Goal: Communication & Community: Answer question/provide support

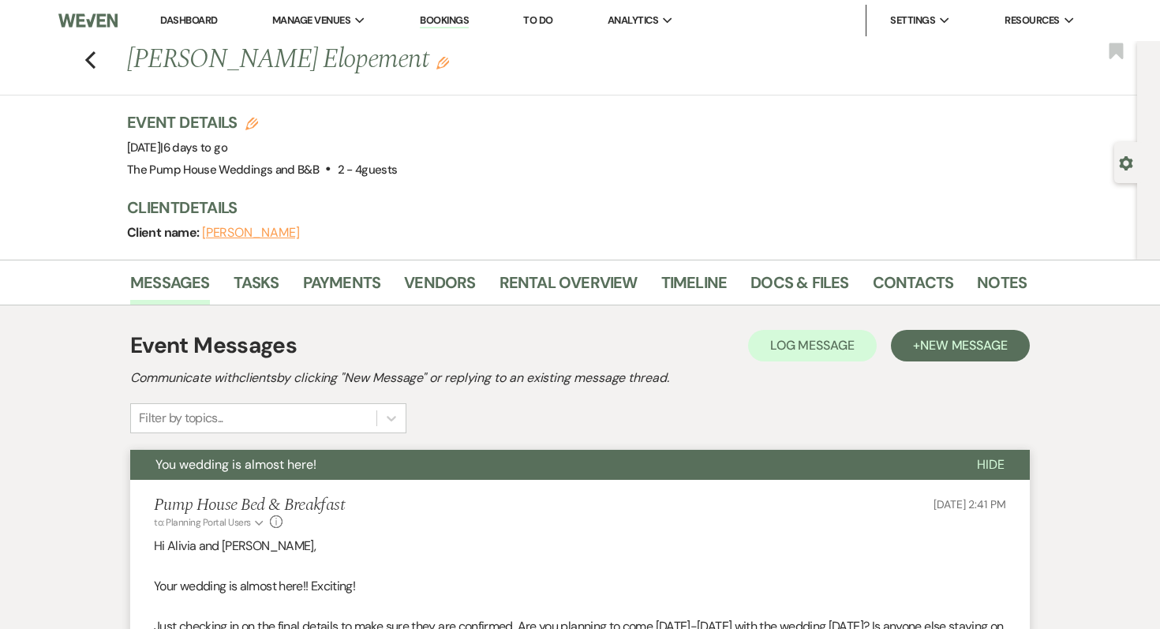
click at [182, 16] on link "Dashboard" at bounding box center [188, 19] width 57 height 13
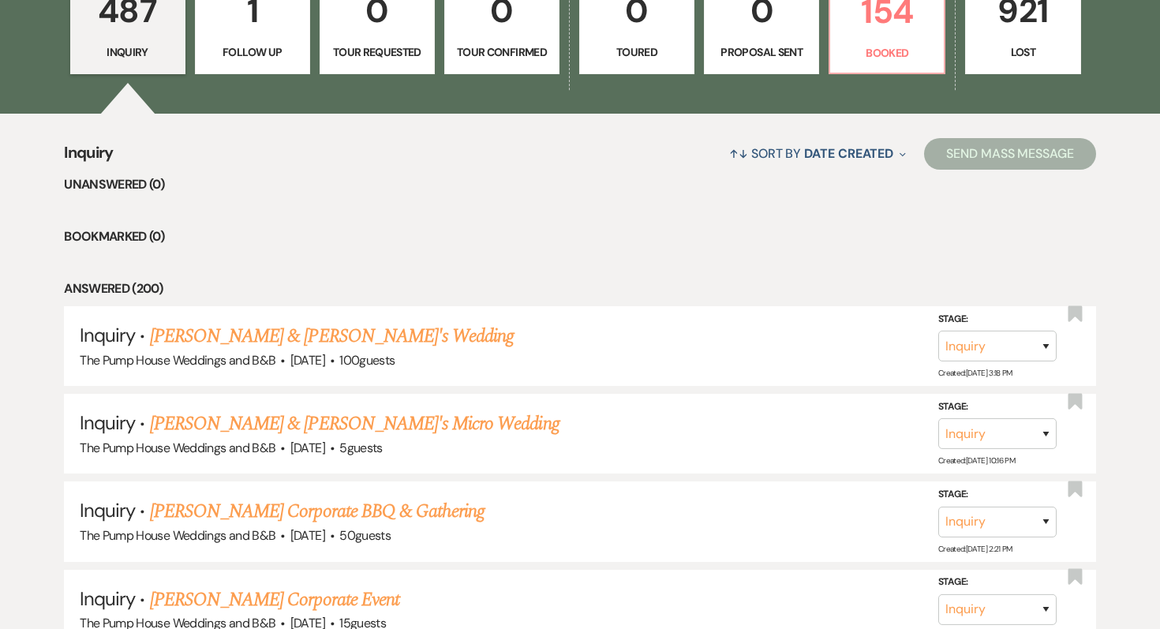
scroll to position [574, 0]
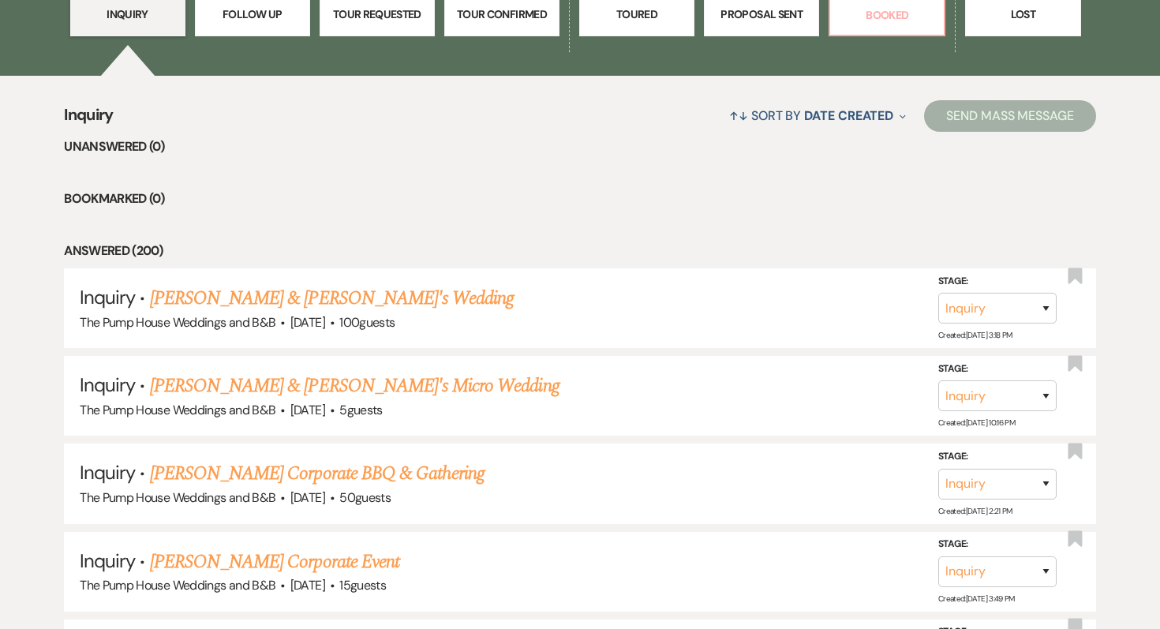
select select "7"
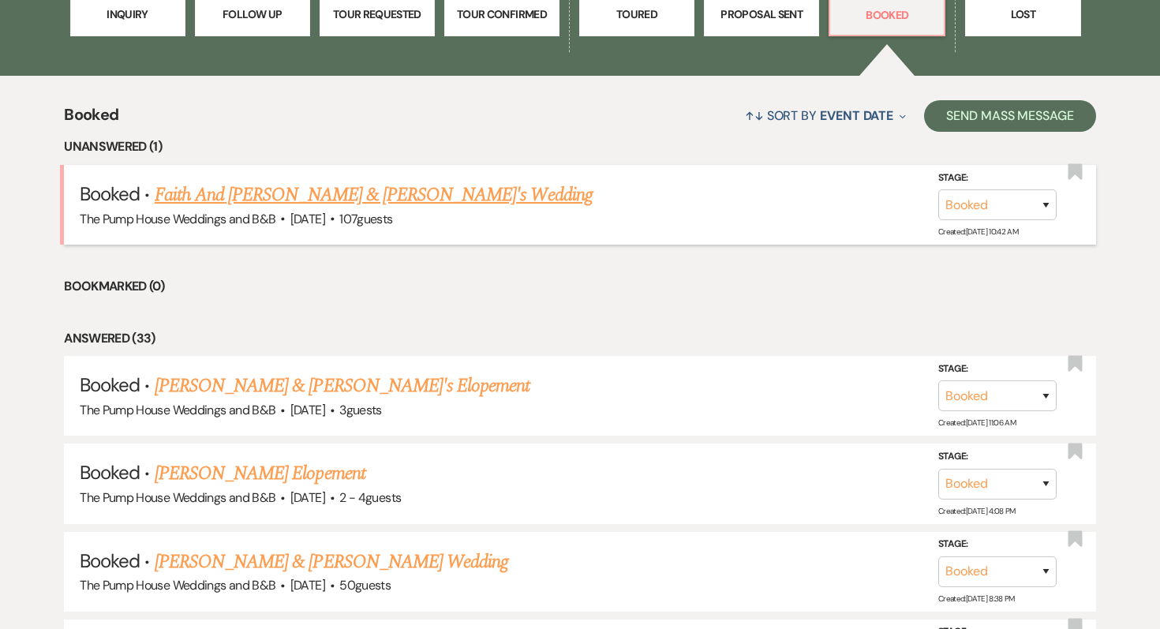
click at [264, 193] on link "Faith And [PERSON_NAME] & [PERSON_NAME]'s Wedding" at bounding box center [374, 195] width 438 height 28
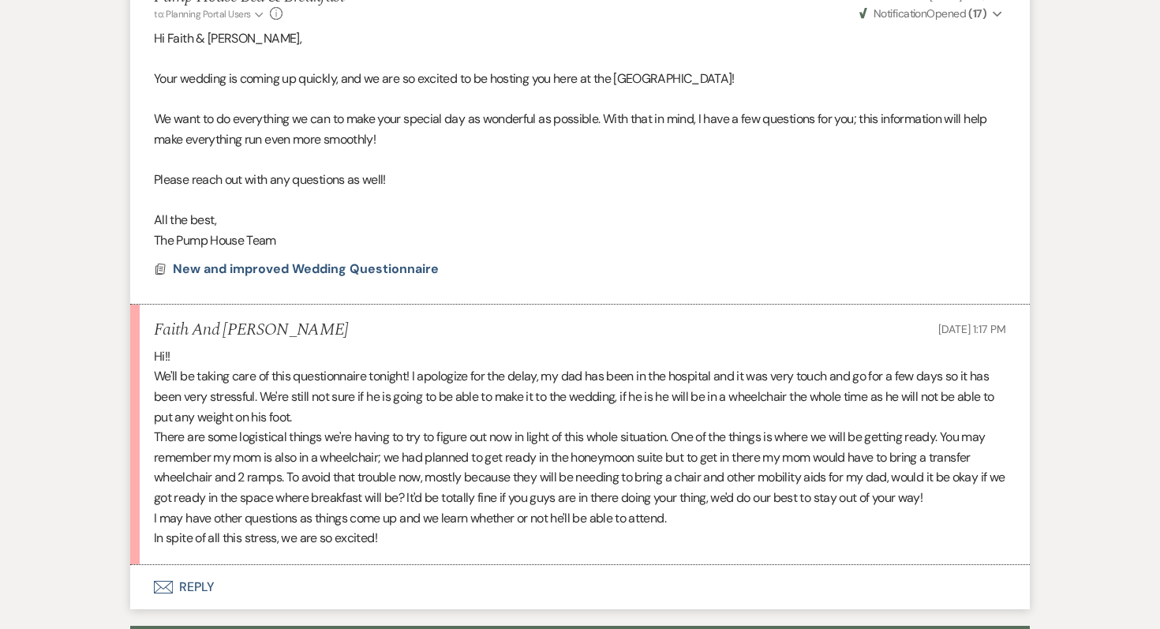
scroll to position [783, 0]
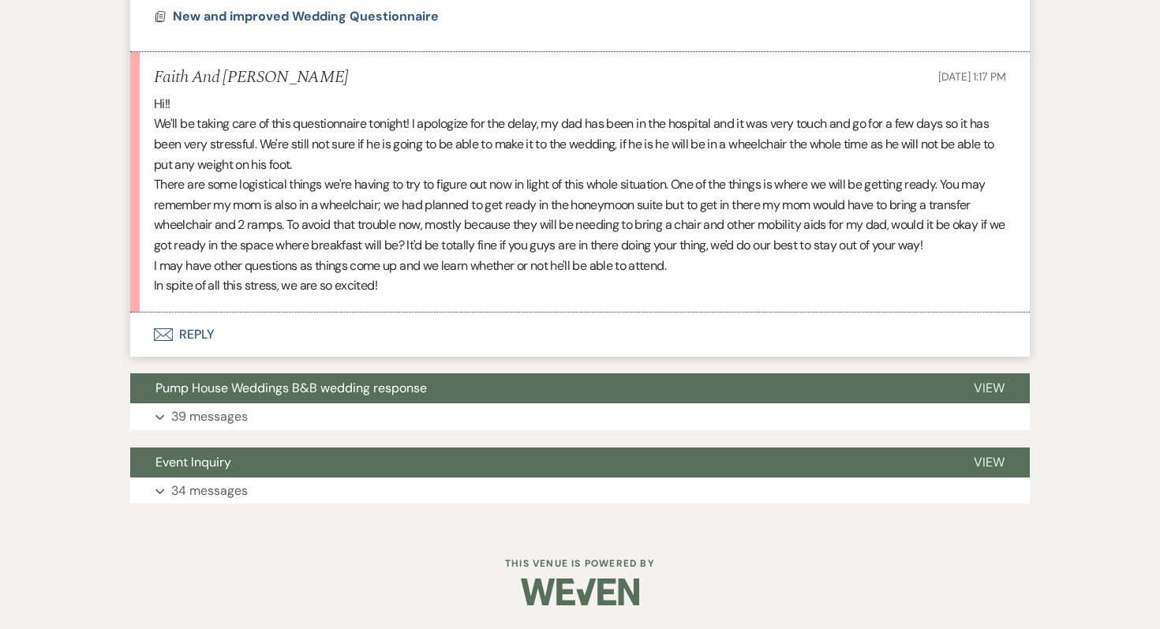
click at [207, 333] on button "Envelope Reply" at bounding box center [580, 335] width 900 height 44
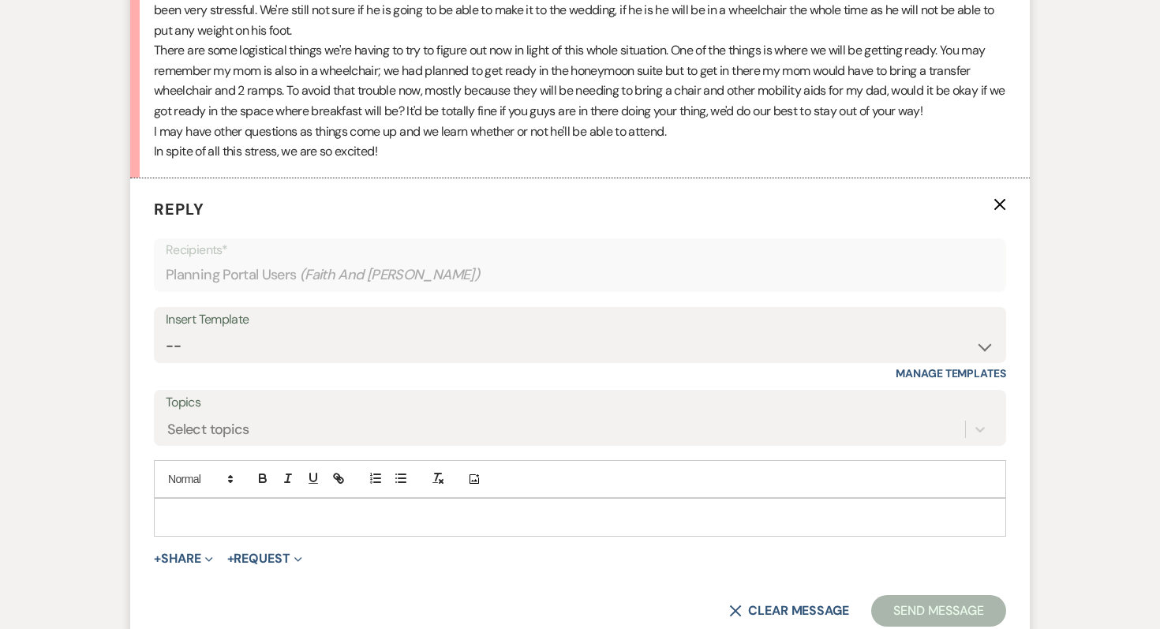
scroll to position [908, 0]
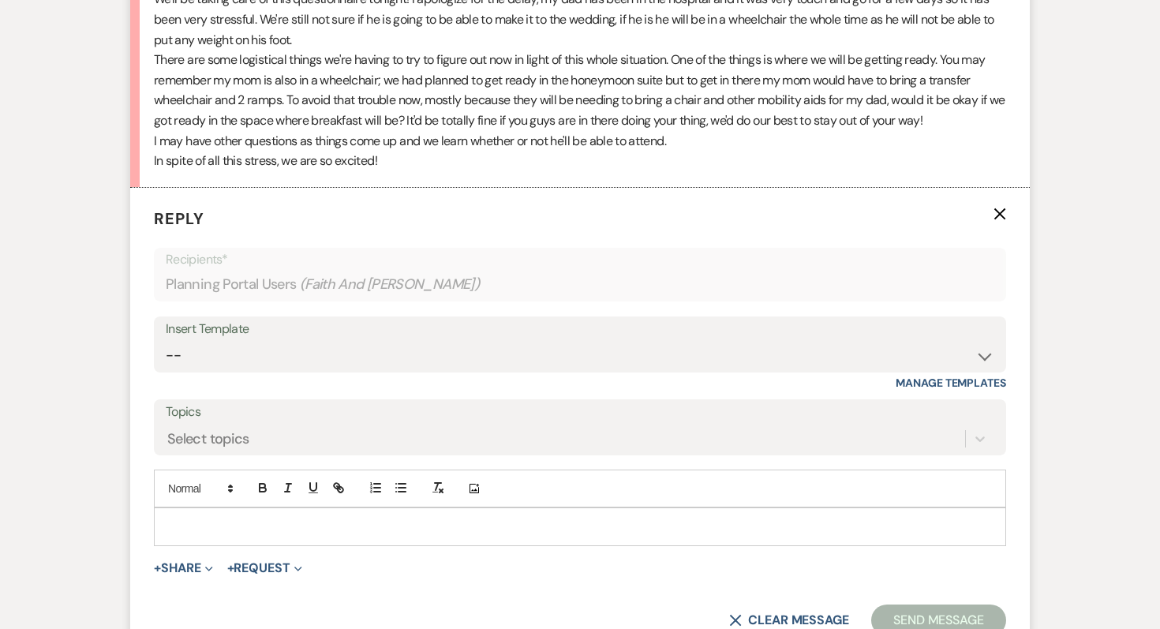
click at [200, 513] on div at bounding box center [580, 526] width 851 height 36
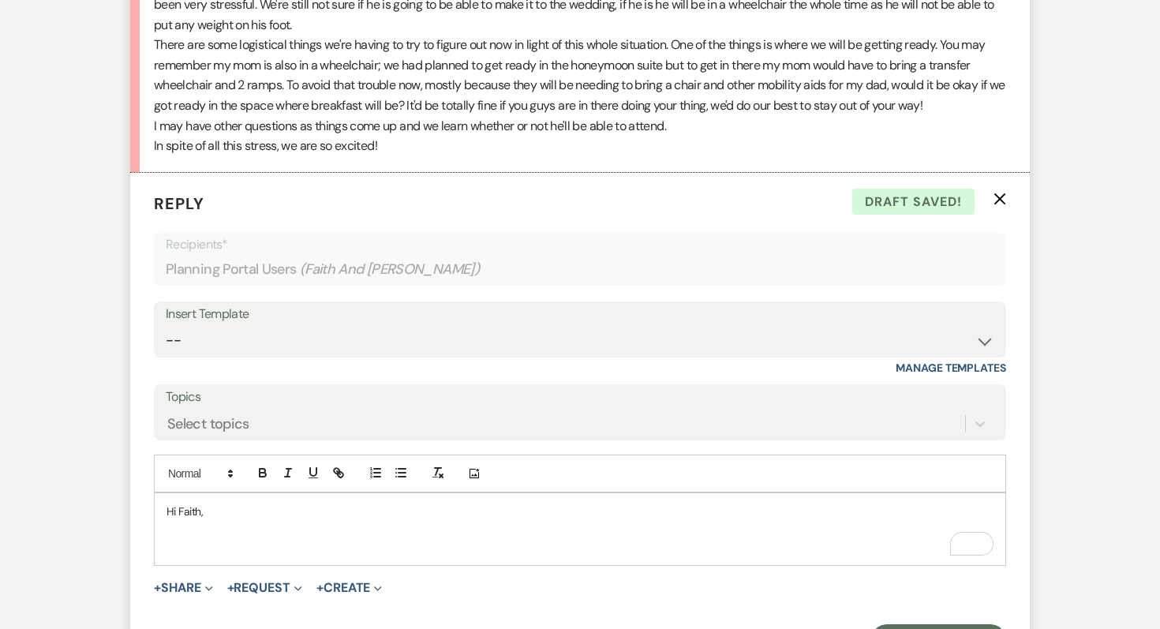
scroll to position [1242, 0]
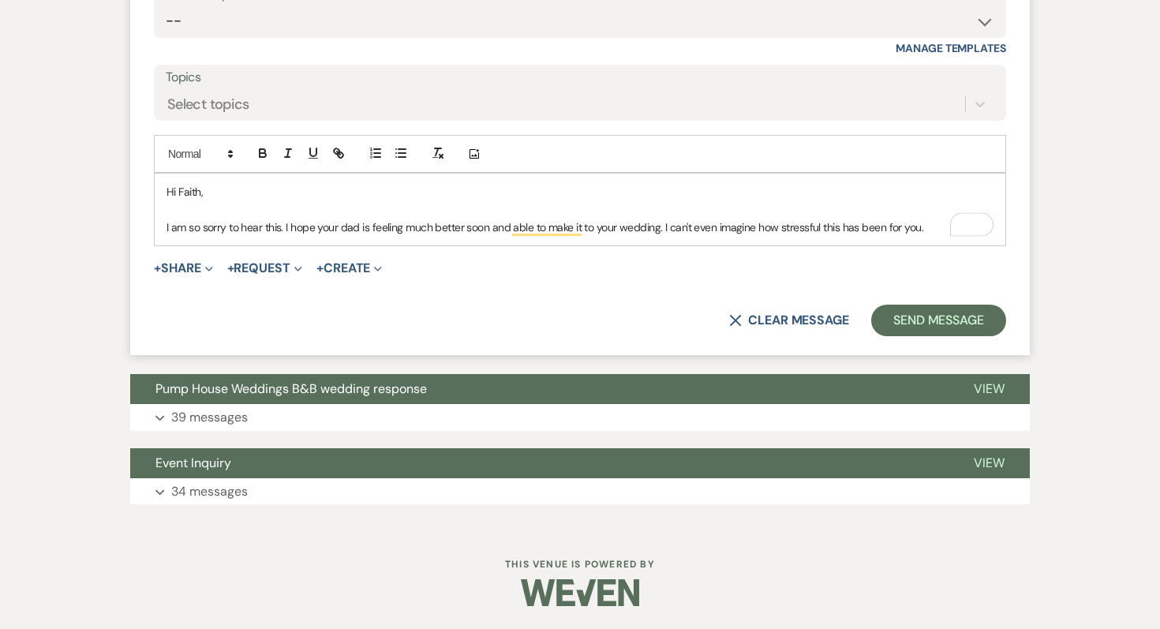
click at [927, 232] on p "I am so sorry to hear this. I hope your dad is feeling much better soon and abl…" at bounding box center [580, 227] width 827 height 17
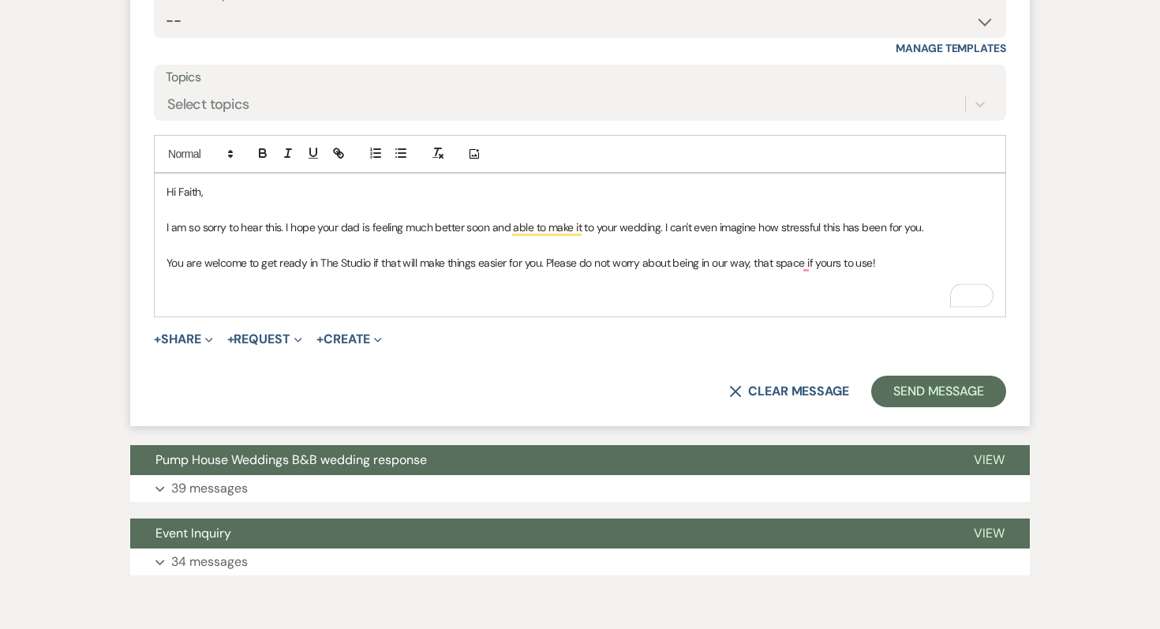
click at [811, 264] on p "You are welcome to get ready in The Studio if that will make things easier for …" at bounding box center [580, 262] width 827 height 17
click at [170, 297] on p "To enrich screen reader interactions, please activate Accessibility in Grammarl…" at bounding box center [580, 298] width 827 height 17
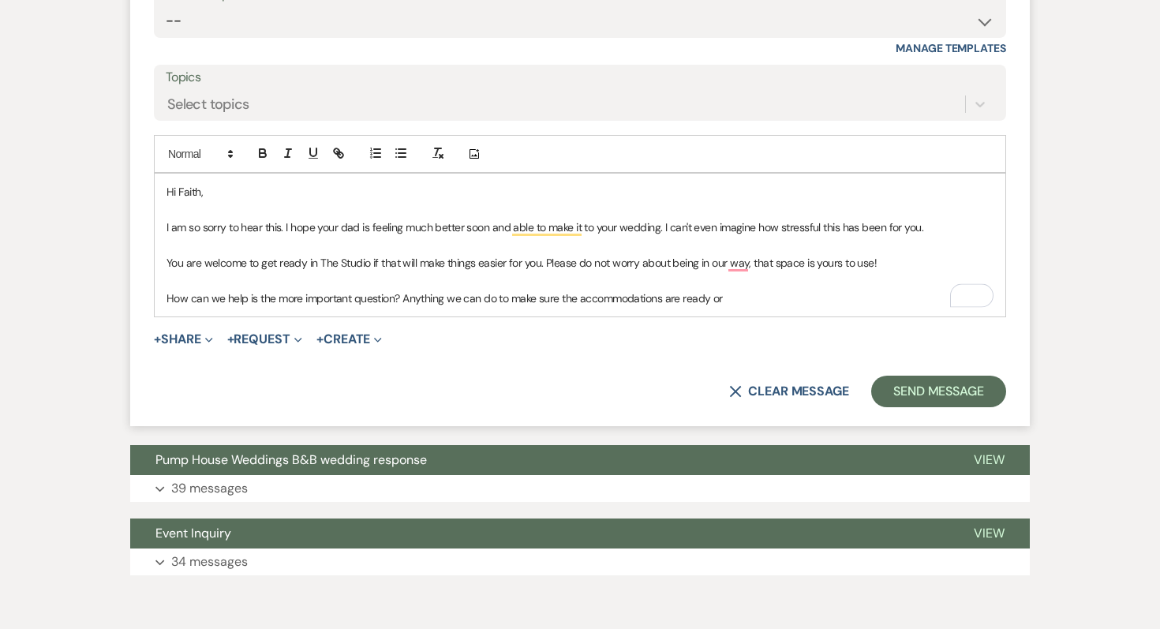
click at [748, 298] on p "How can we help is the more important question? Anything we can do to make sure…" at bounding box center [580, 298] width 827 height 17
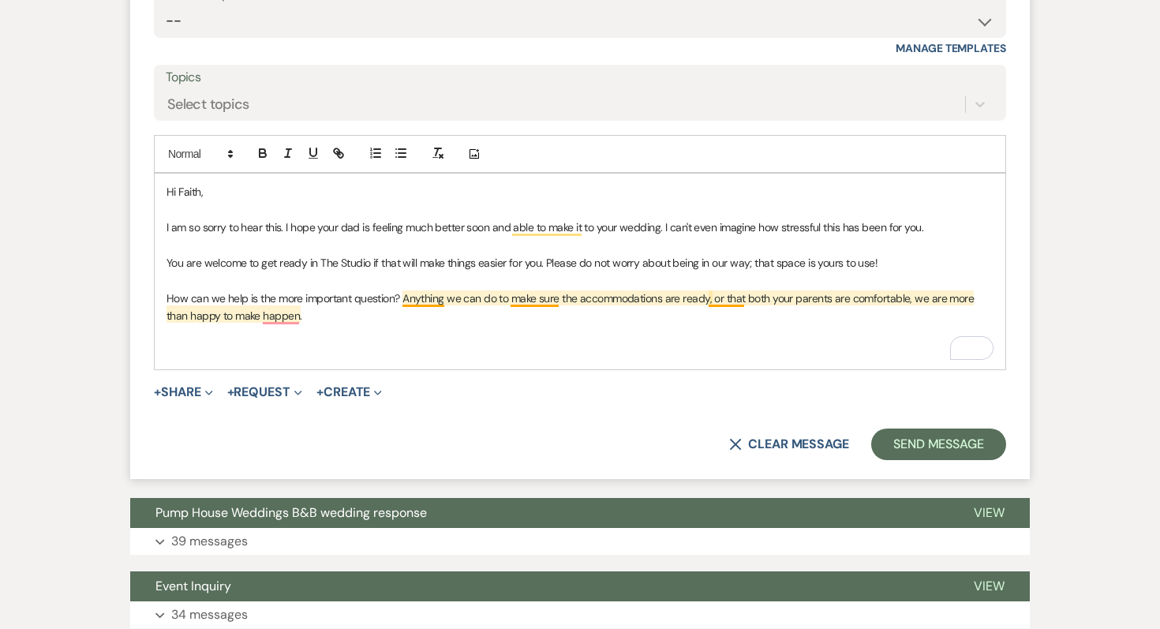
click at [719, 303] on p "How can we help is the more important question? Anything we can do to make sure…" at bounding box center [580, 308] width 827 height 36
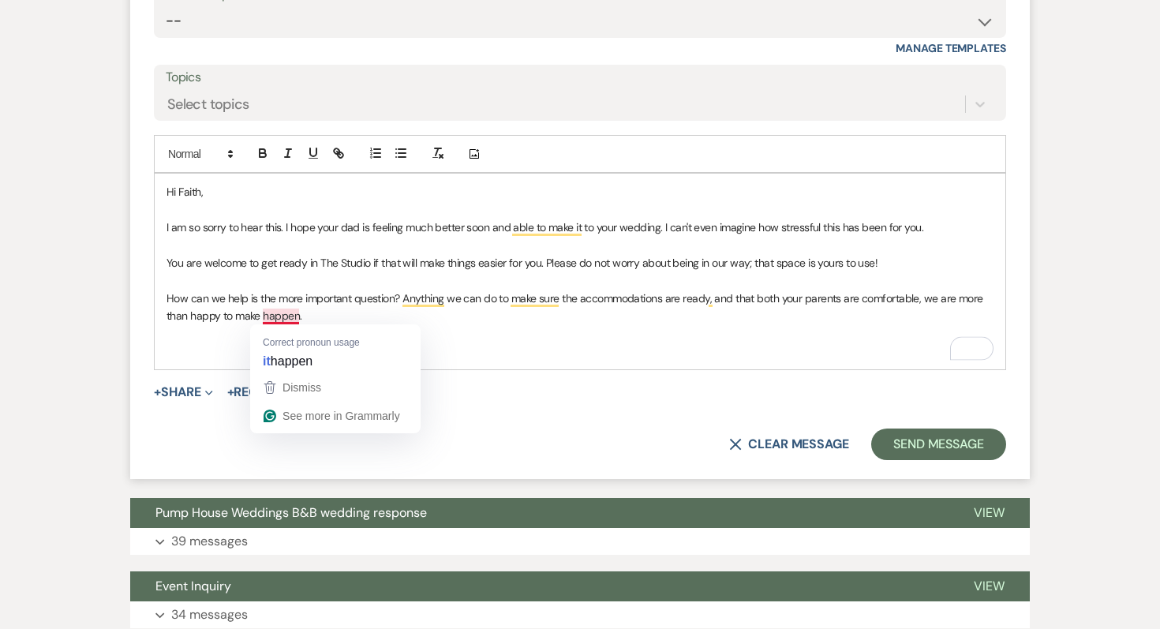
click at [170, 335] on p "To enrich screen reader interactions, please activate Accessibility in Grammarl…" at bounding box center [580, 332] width 827 height 17
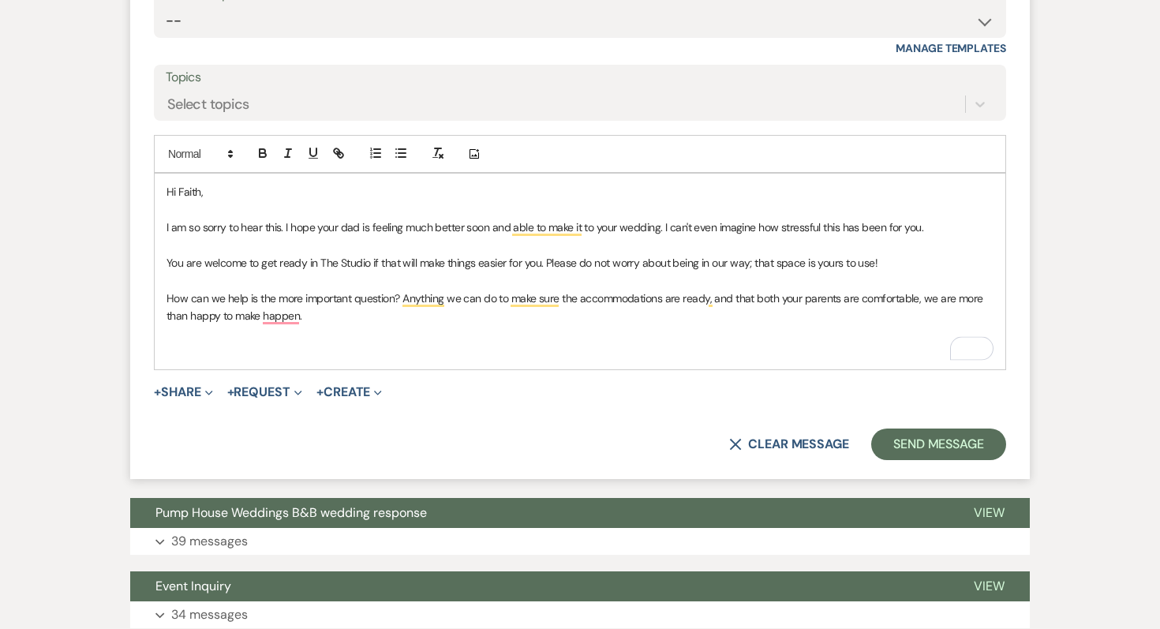
click at [171, 348] on p "To enrich screen reader interactions, please activate Accessibility in Grammarl…" at bounding box center [580, 351] width 827 height 17
click at [584, 349] on p "My cell number is [PHONE_NUMBER]. Please call text with questions or anything w…" at bounding box center [580, 351] width 827 height 17
click at [597, 356] on p "My cell number is [PHONE_NUMBER]. Please call or text with questions or anythin…" at bounding box center [580, 351] width 827 height 17
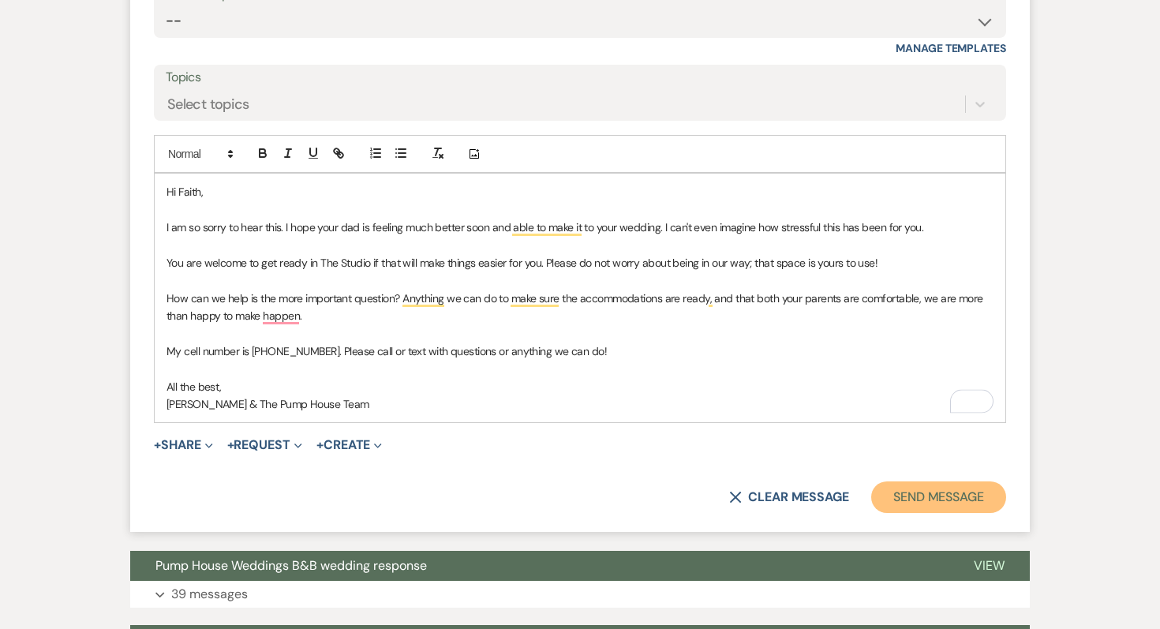
click at [906, 486] on button "Send Message" at bounding box center [938, 497] width 135 height 32
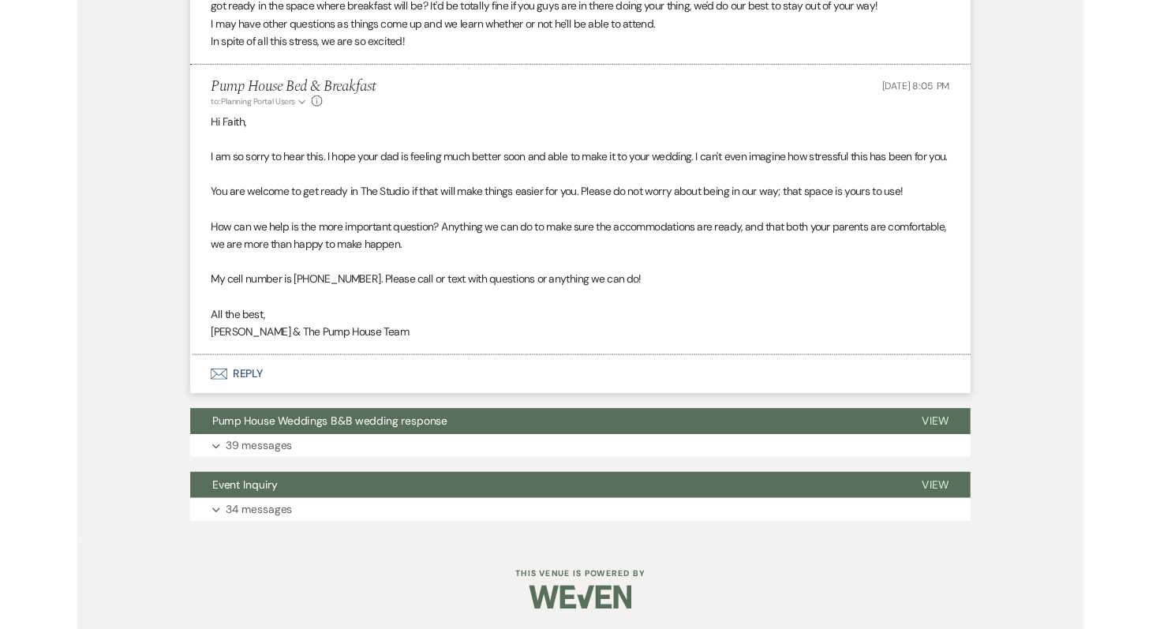
scroll to position [1042, 0]
